Goal: Information Seeking & Learning: Learn about a topic

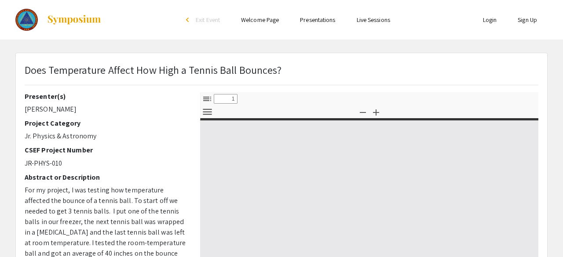
select select "custom"
type input "0"
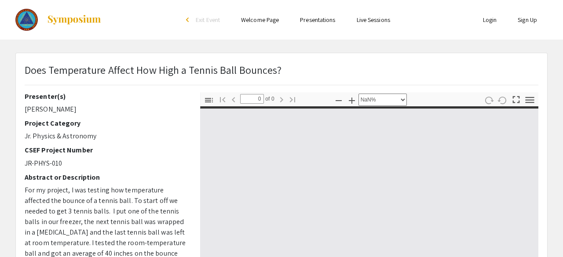
select select "auto"
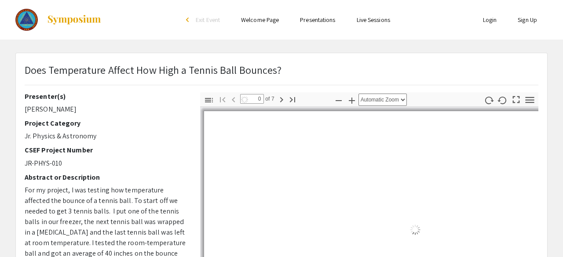
type input "1"
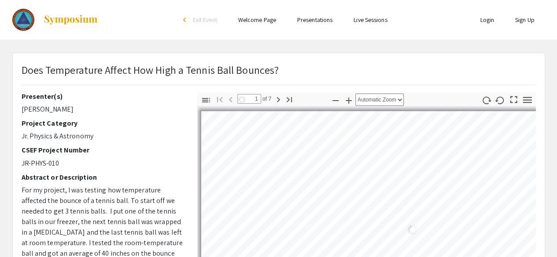
select select "auto"
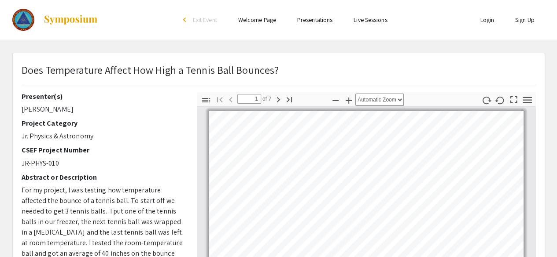
drag, startPoint x: 108, startPoint y: 17, endPoint x: 50, endPoint y: 22, distance: 57.9
click at [50, 22] on div at bounding box center [100, 20] width 176 height 40
click at [132, 129] on div "Project Category Jr. Physics & Astronomy" at bounding box center [103, 130] width 162 height 22
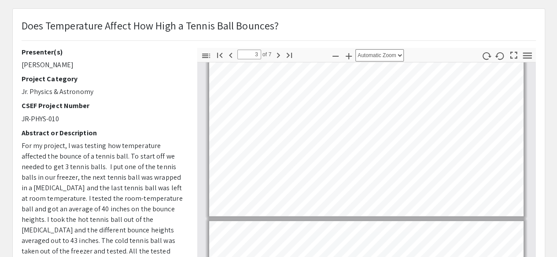
scroll to position [393, 0]
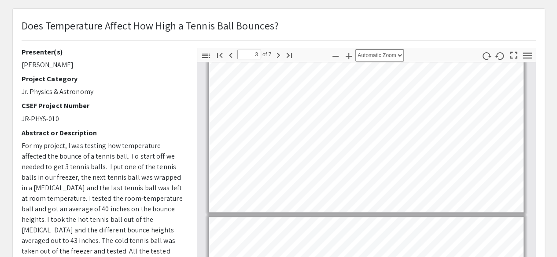
type input "4"
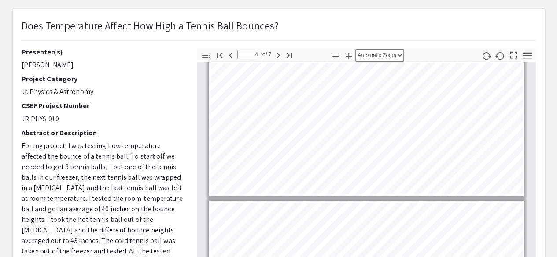
scroll to position [409, 0]
